Goal: Transaction & Acquisition: Subscribe to service/newsletter

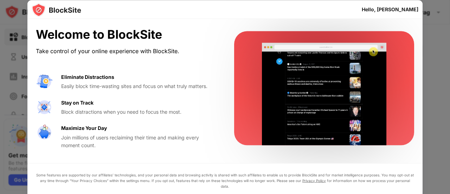
drag, startPoint x: 448, startPoint y: 24, endPoint x: 445, endPoint y: 77, distance: 53.2
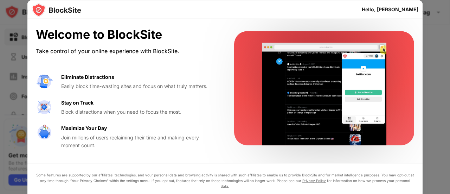
click at [445, 77] on div at bounding box center [225, 97] width 450 height 194
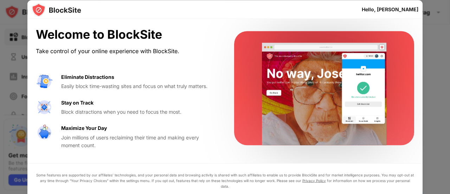
click at [217, 125] on div "Maximize Your Day Join millions of users reclaiming their time and making every…" at bounding box center [139, 136] width 156 height 25
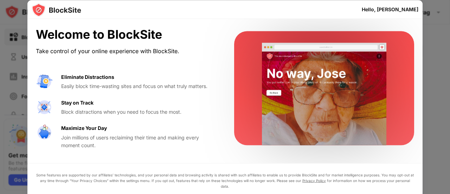
click at [402, 11] on div "Hello, Anurag" at bounding box center [390, 9] width 57 height 6
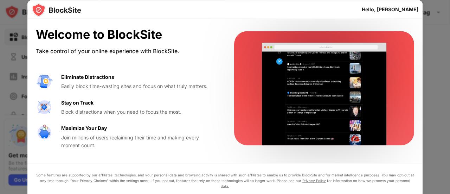
drag, startPoint x: 105, startPoint y: 34, endPoint x: 108, endPoint y: 33, distance: 3.7
click at [108, 33] on div "Welcome to BlockSite" at bounding box center [127, 34] width 182 height 14
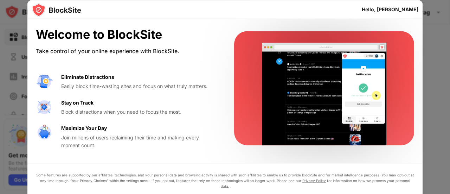
click at [313, 66] on video at bounding box center [325, 94] width 144 height 102
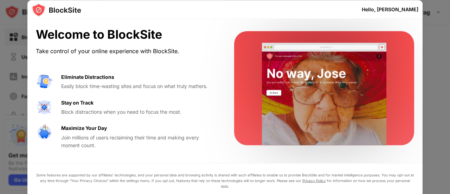
click at [314, 71] on video at bounding box center [325, 94] width 144 height 102
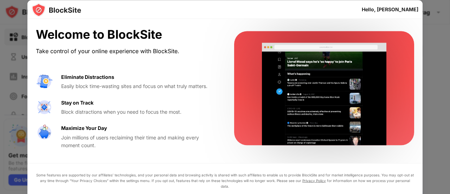
click at [317, 89] on video at bounding box center [325, 94] width 144 height 102
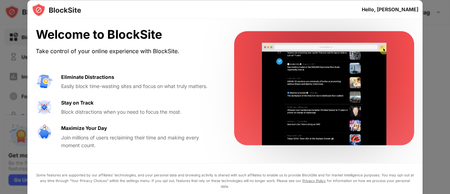
click at [17, 24] on div at bounding box center [225, 97] width 450 height 194
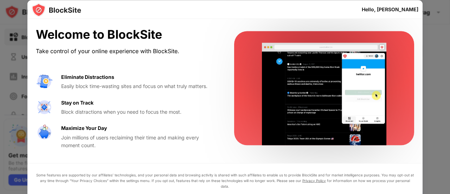
click at [99, 75] on div "Eliminate Distractions" at bounding box center [87, 77] width 53 height 8
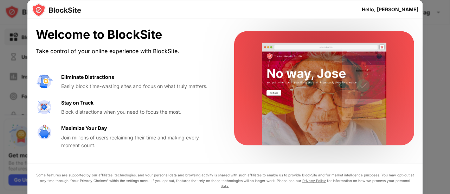
click at [82, 34] on div "Welcome to BlockSite" at bounding box center [127, 34] width 182 height 14
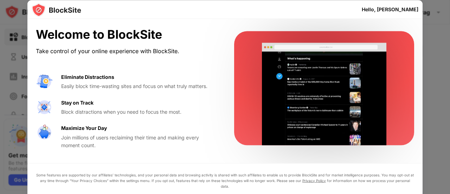
click at [71, 9] on img at bounding box center [57, 10] width 50 height 14
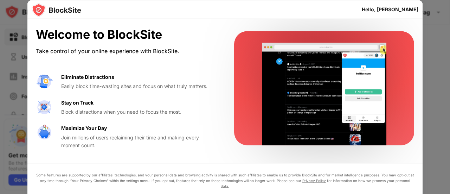
click at [92, 129] on div "Maximize Your Day" at bounding box center [84, 128] width 46 height 8
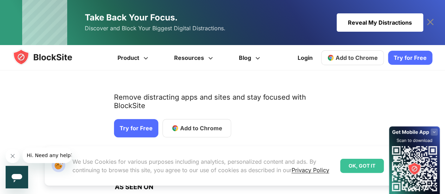
scroll to position [106, 0]
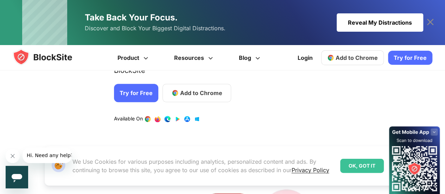
click at [143, 84] on link "Try for Free" at bounding box center [136, 93] width 44 height 18
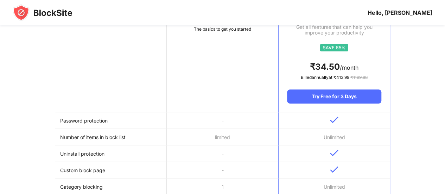
scroll to position [141, 0]
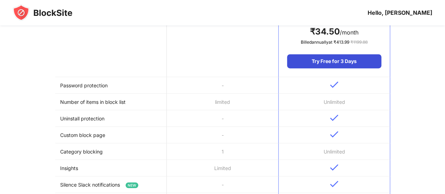
click at [339, 61] on div "Try Free for 3 Days" at bounding box center [334, 61] width 94 height 14
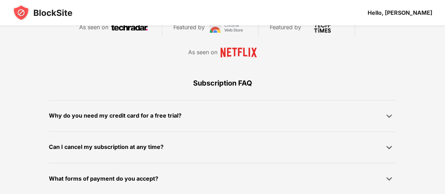
scroll to position [528, 0]
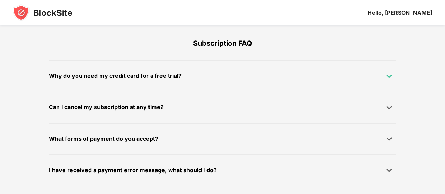
click at [388, 74] on img at bounding box center [389, 75] width 7 height 7
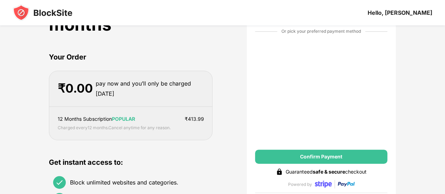
scroll to position [0, 0]
